Goal: Information Seeking & Learning: Learn about a topic

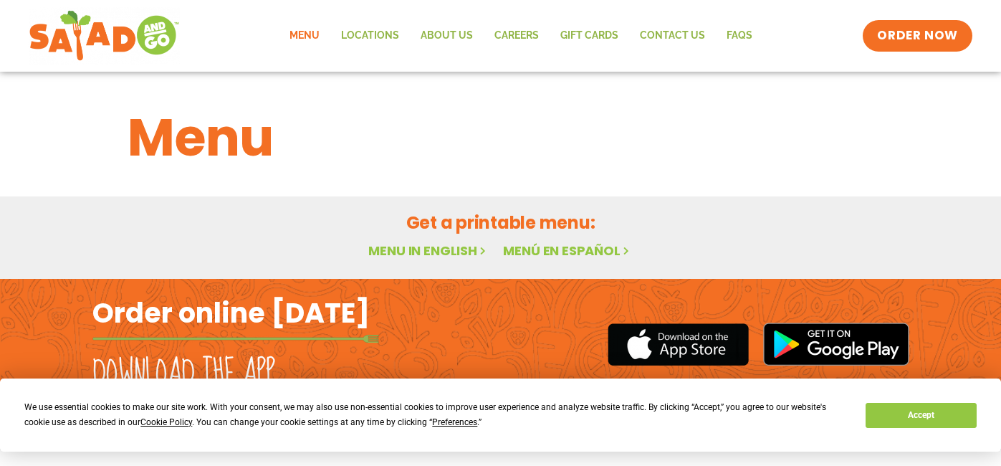
click at [382, 248] on link "Menu in English" at bounding box center [428, 250] width 120 height 18
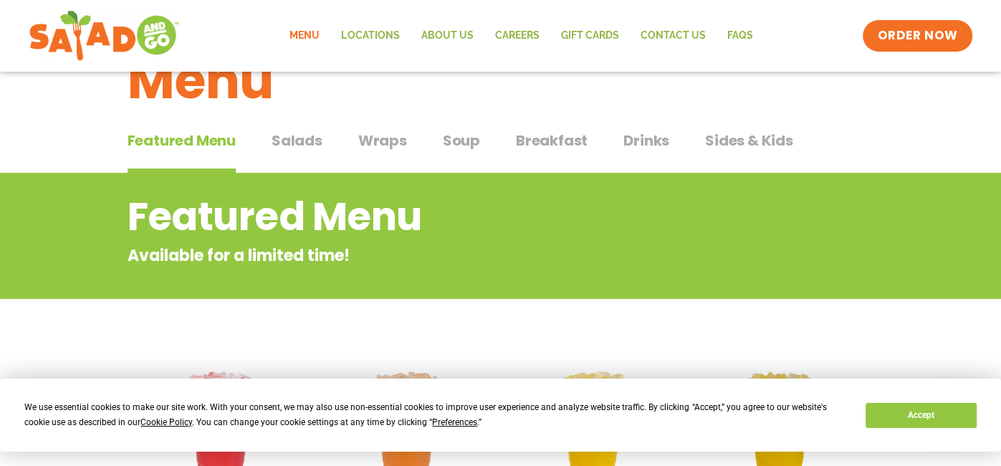
scroll to position [59, 0]
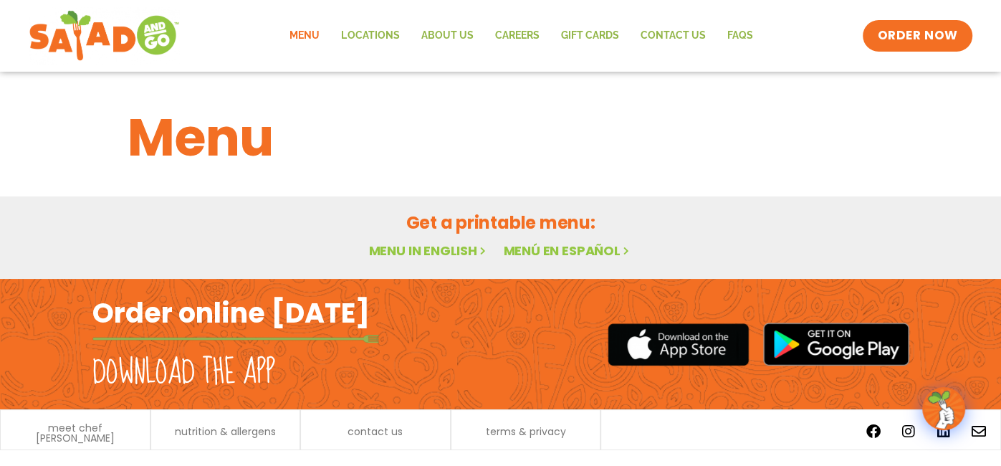
scroll to position [2, 0]
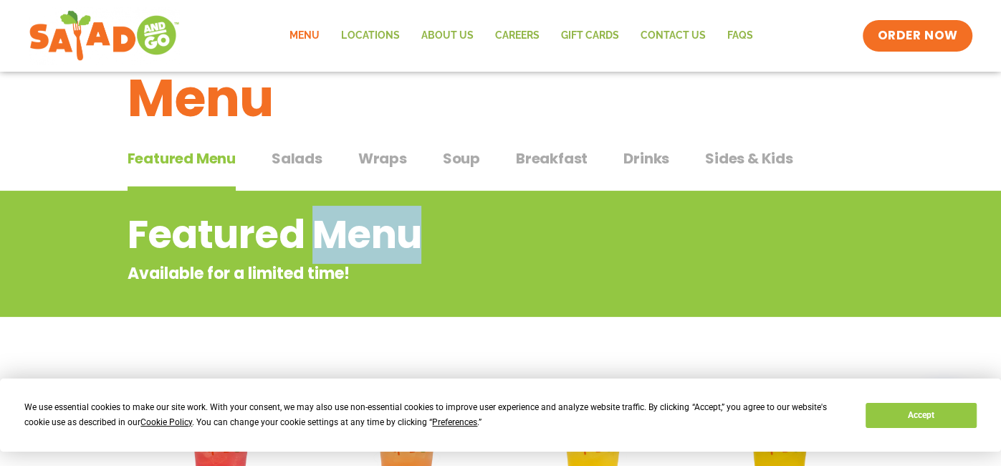
scroll to position [40, 0]
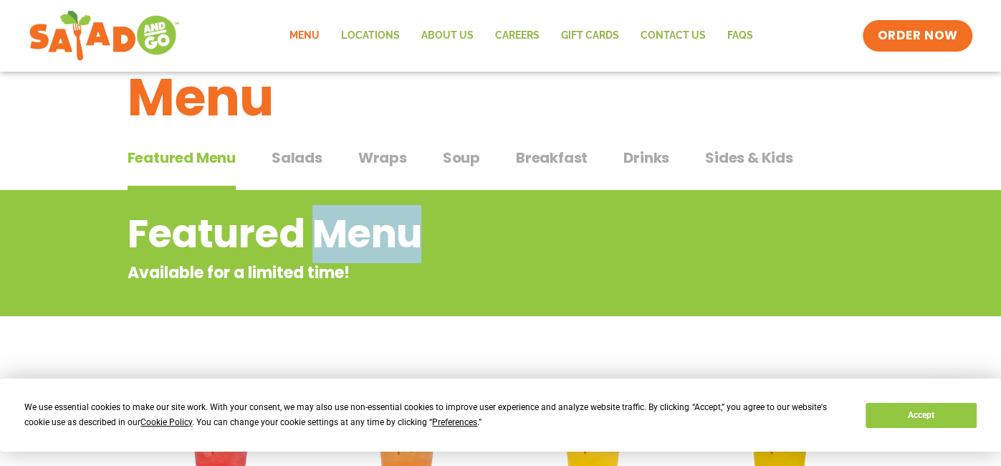
click at [459, 165] on span "Soup" at bounding box center [461, 157] width 37 height 21
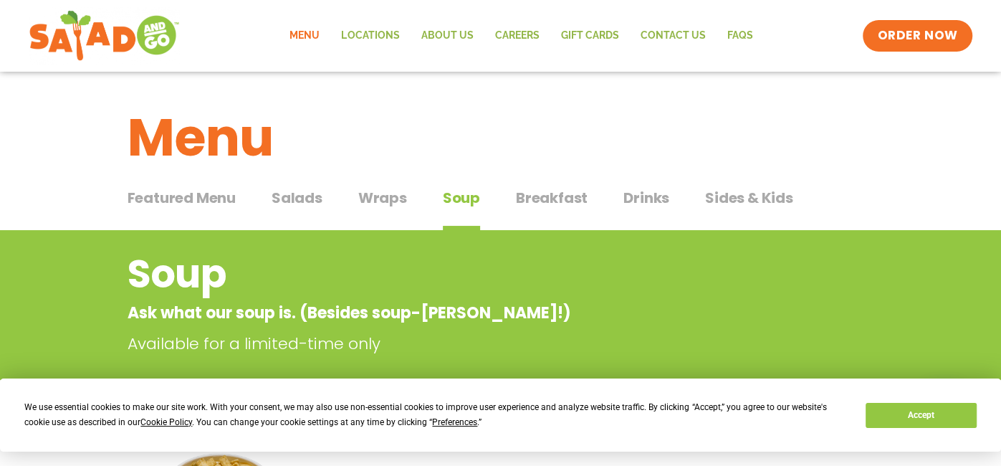
click at [541, 195] on span "Breakfast" at bounding box center [552, 197] width 72 height 21
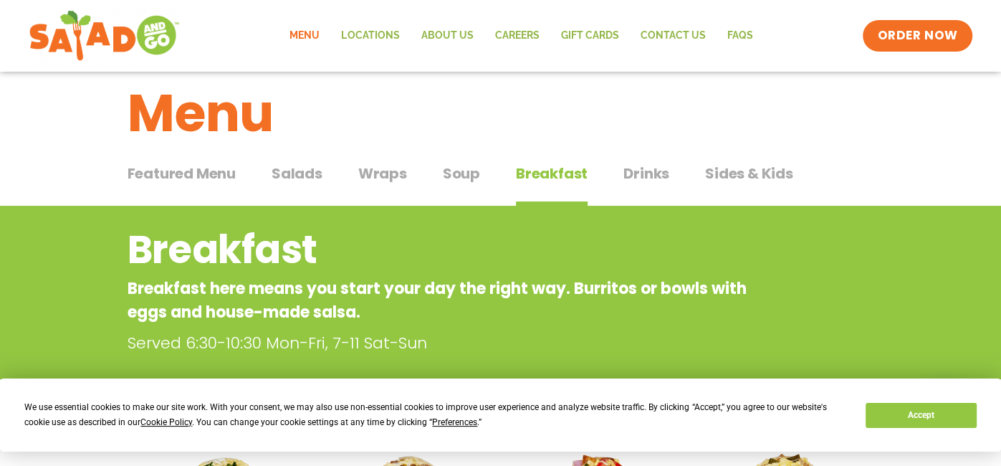
scroll to position [30, 0]
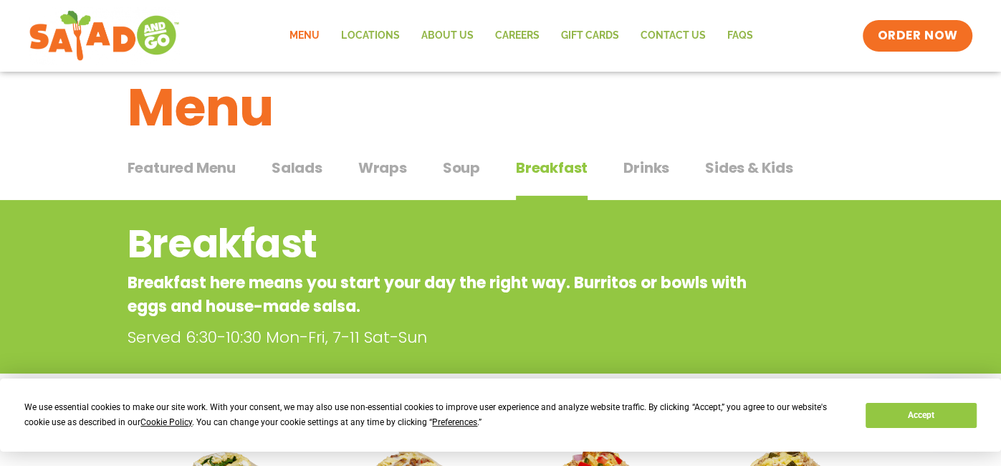
click at [650, 162] on span "Drinks" at bounding box center [646, 167] width 46 height 21
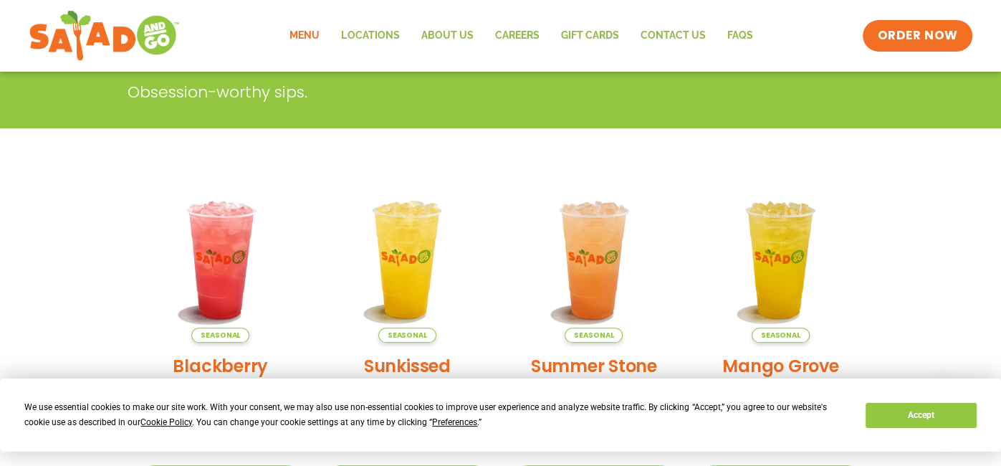
scroll to position [261, 0]
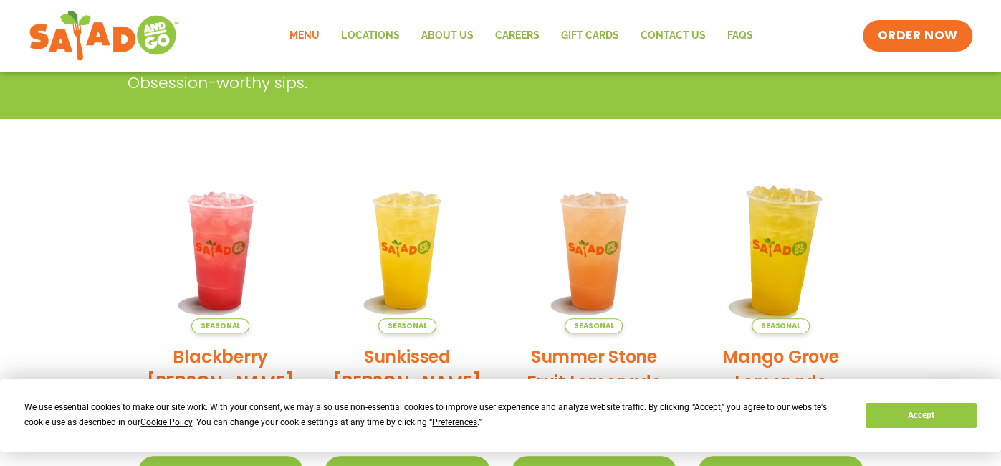
click at [758, 229] on img at bounding box center [780, 250] width 194 height 194
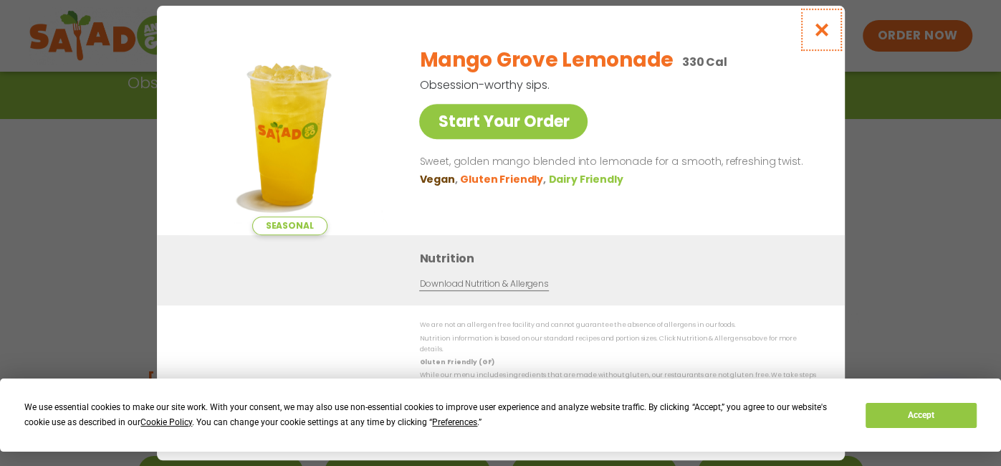
click at [818, 34] on icon "Close modal" at bounding box center [821, 29] width 18 height 15
